Goal: Task Accomplishment & Management: Manage account settings

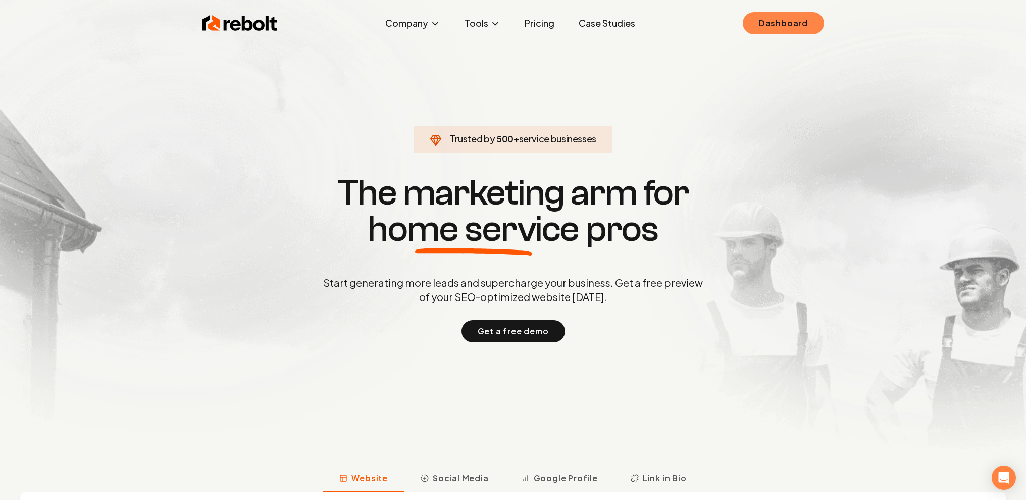
click at [799, 27] on link "Dashboard" at bounding box center [783, 23] width 81 height 22
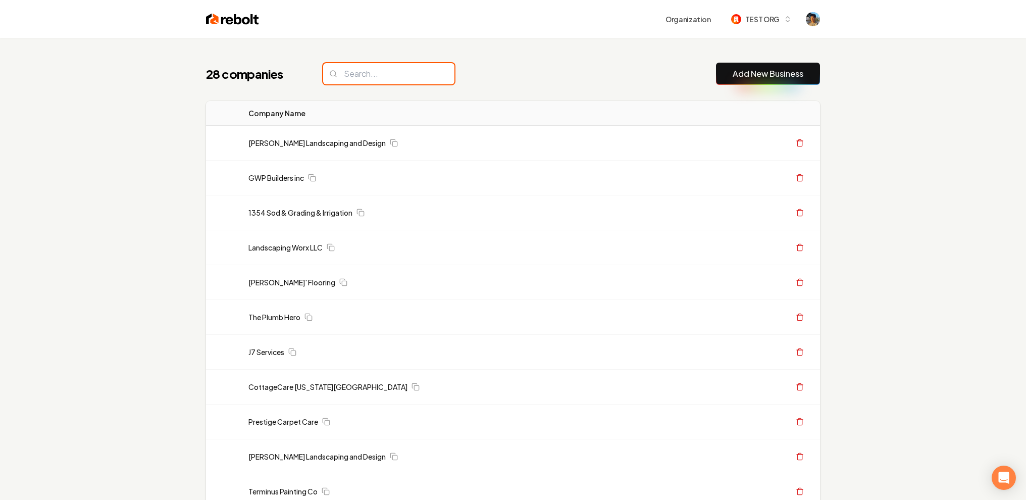
click at [365, 76] on input "search" at bounding box center [388, 73] width 131 height 21
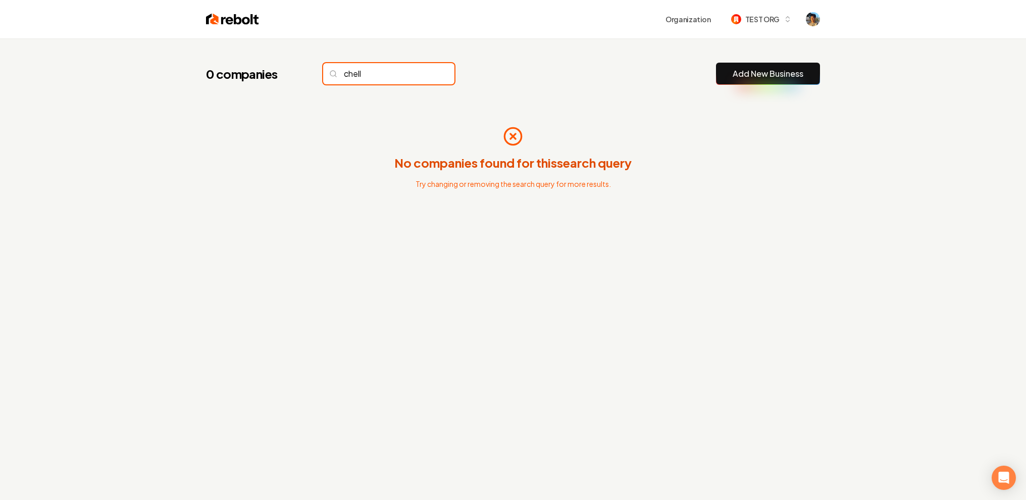
type input "chella"
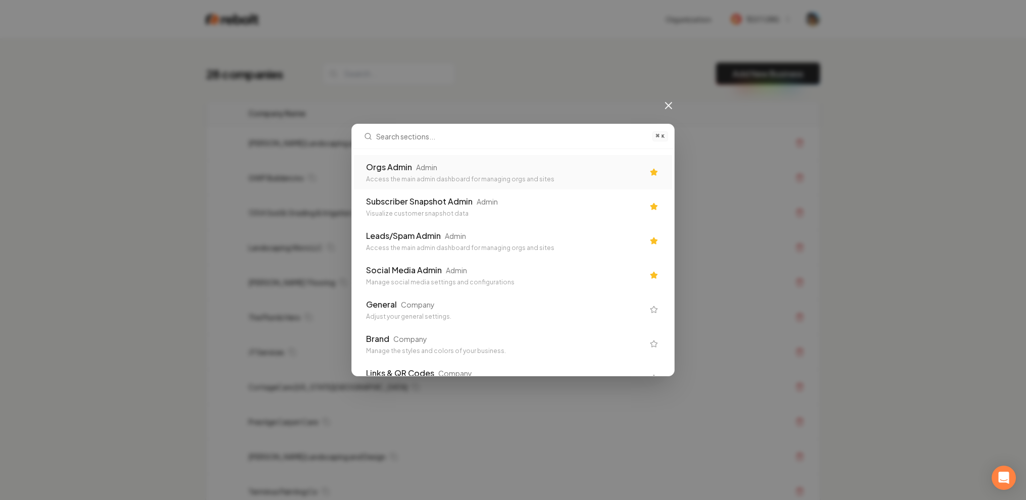
click at [395, 169] on div "Orgs Admin" at bounding box center [389, 167] width 46 height 12
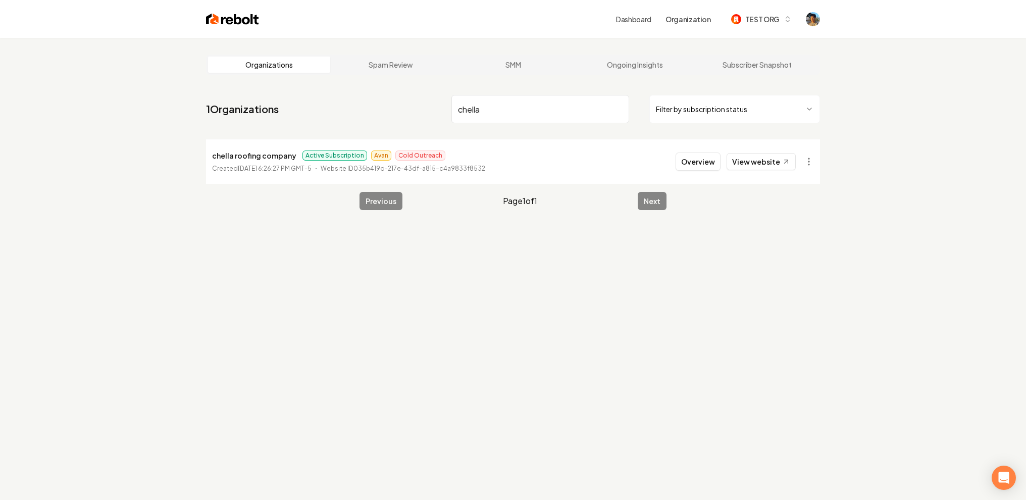
type input "chella"
drag, startPoint x: 355, startPoint y: 151, endPoint x: 456, endPoint y: 154, distance: 100.5
click at [456, 154] on div "chella roofing company Active Subscription Avan Cold Outreach" at bounding box center [348, 155] width 273 height 12
click at [595, 159] on li "chella roofing company Active Subscription Avan Cold Outreach Created [DATE] 6:…" at bounding box center [513, 161] width 614 height 44
click at [696, 159] on button "Overview" at bounding box center [698, 162] width 45 height 18
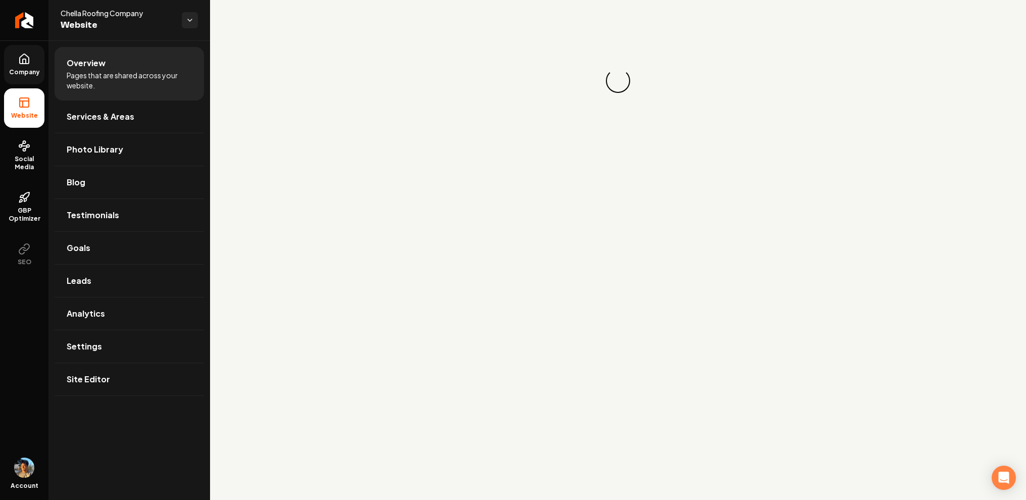
click at [41, 64] on link "Company" at bounding box center [24, 64] width 40 height 39
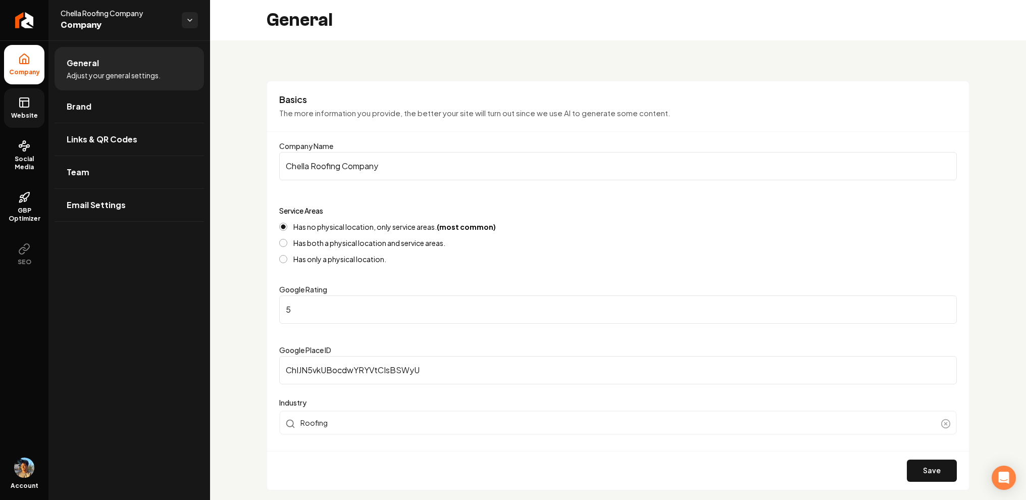
click at [28, 110] on link "Website" at bounding box center [24, 107] width 40 height 39
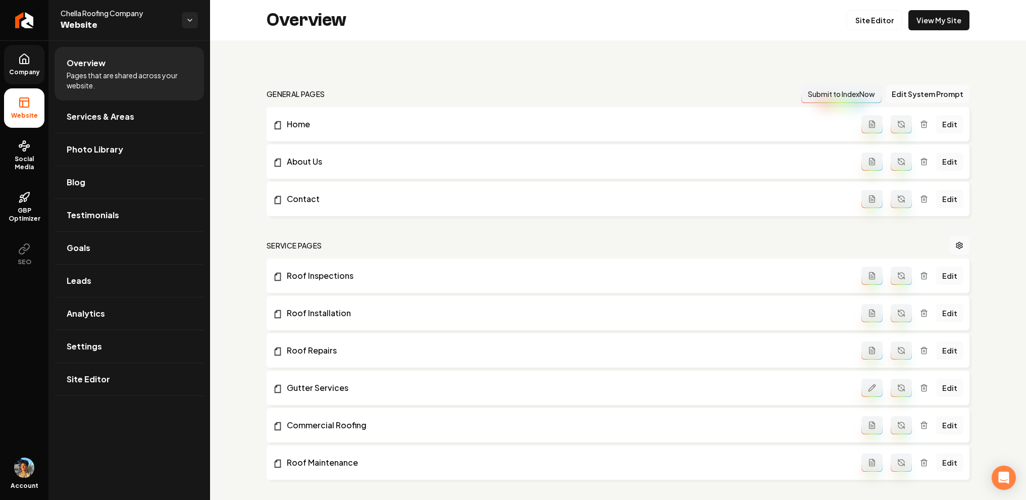
click at [27, 69] on span "Company" at bounding box center [24, 72] width 39 height 8
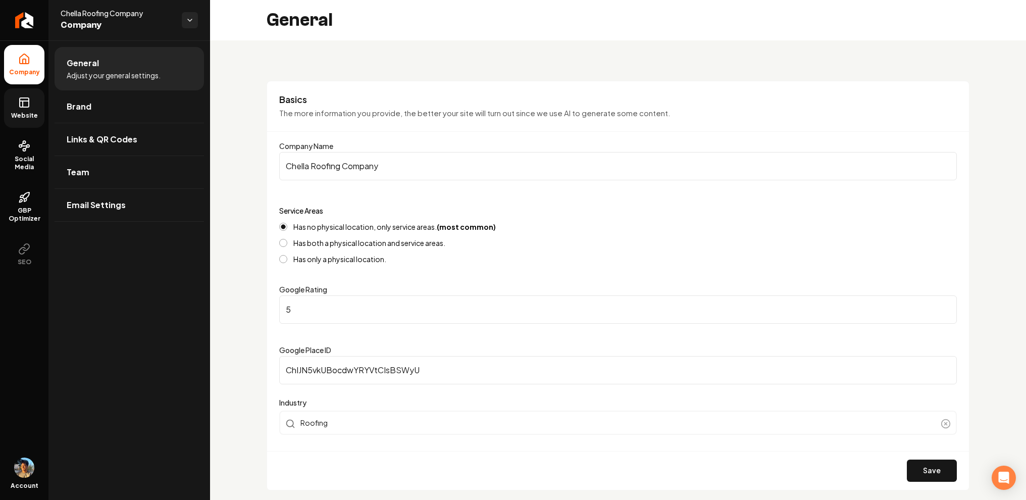
click at [35, 95] on link "Website" at bounding box center [24, 107] width 40 height 39
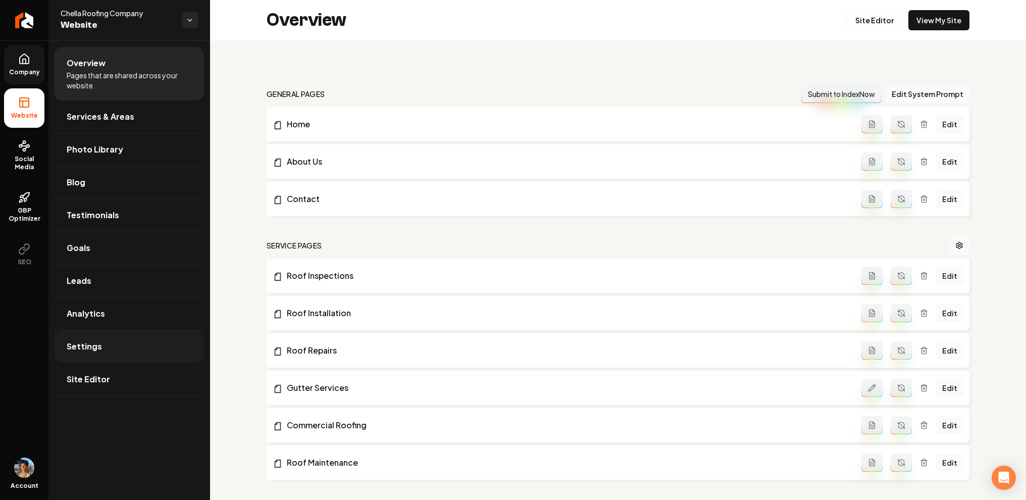
click at [97, 337] on link "Settings" at bounding box center [129, 346] width 149 height 32
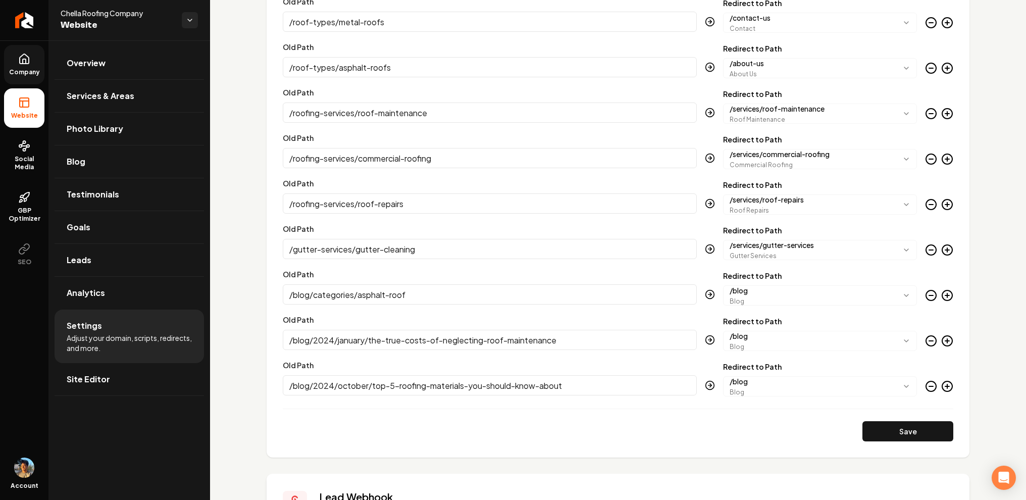
scroll to position [2158, 0]
